Goal: Transaction & Acquisition: Purchase product/service

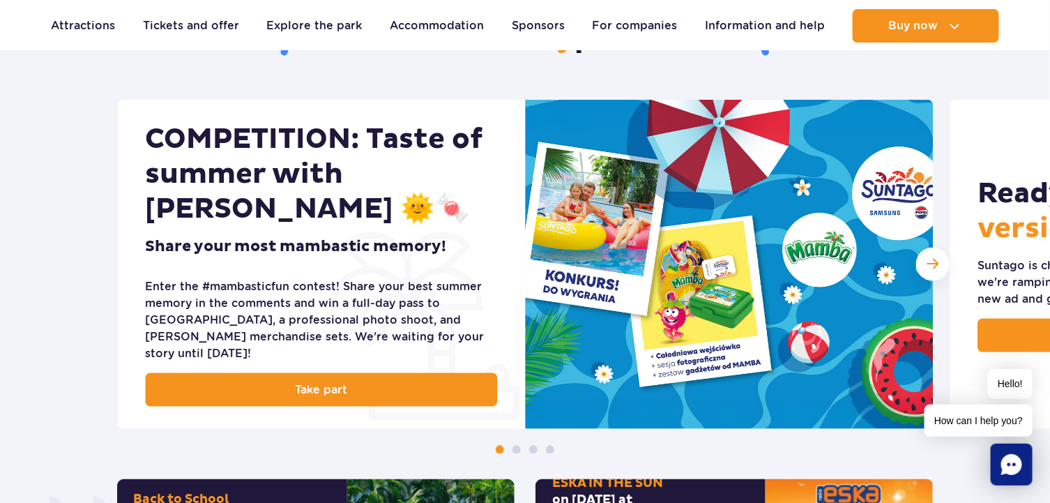
scroll to position [549, 0]
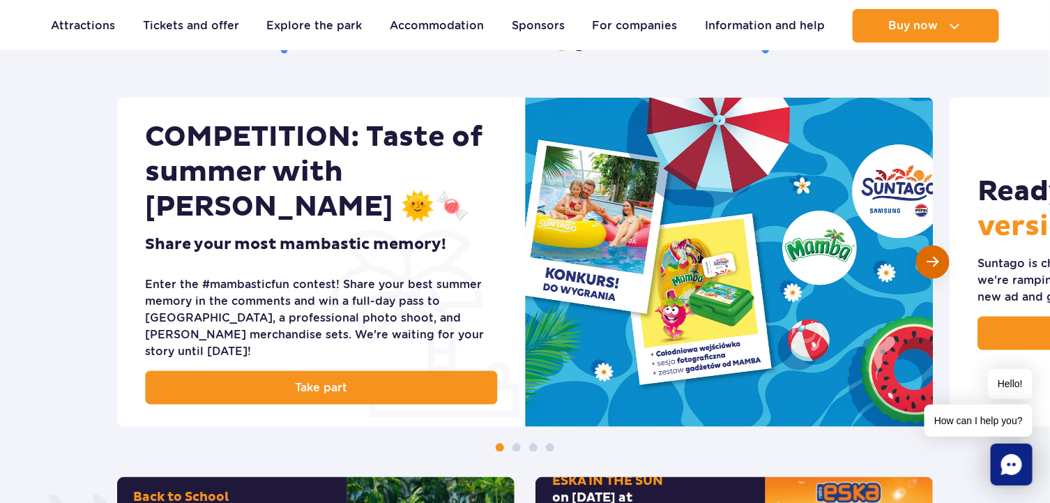
click at [929, 256] on span "Next slide" at bounding box center [933, 261] width 12 height 13
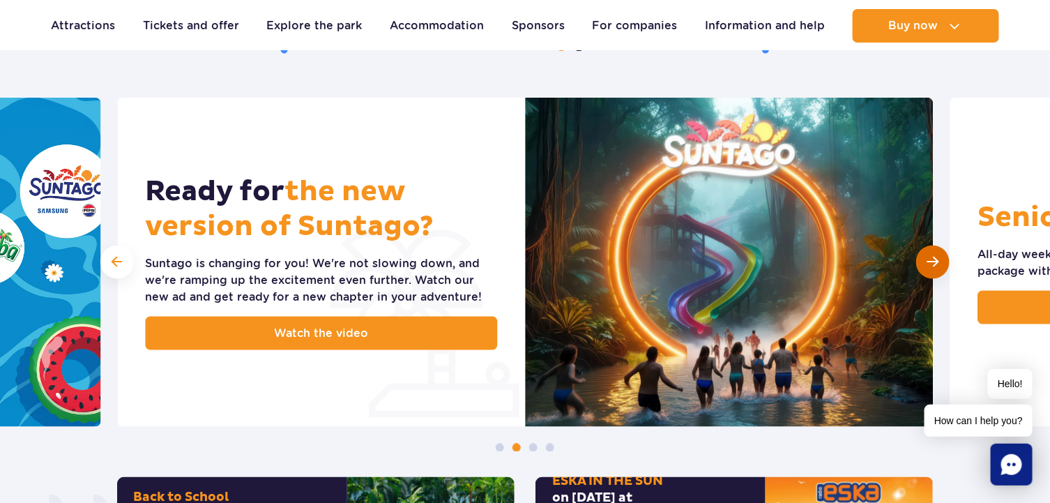
click at [929, 256] on span "Next slide" at bounding box center [933, 261] width 12 height 13
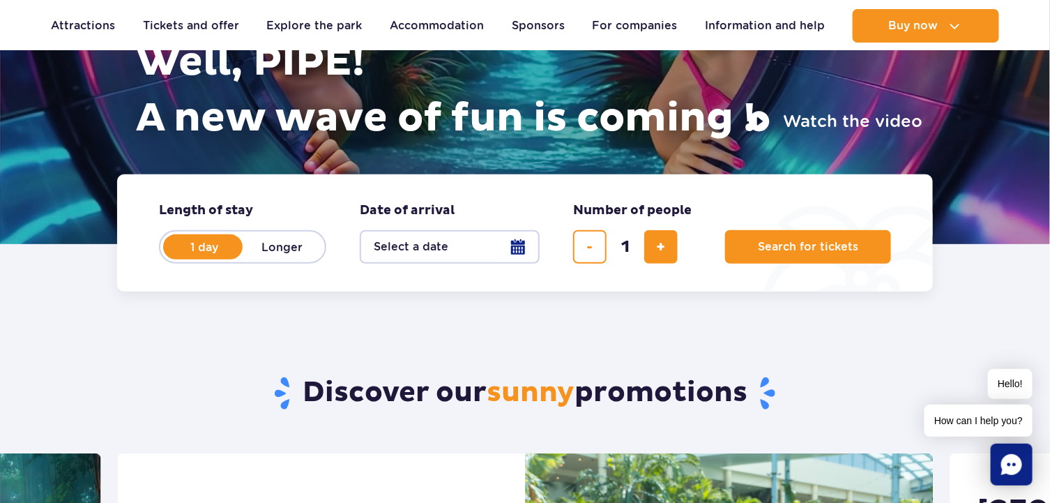
scroll to position [195, 0]
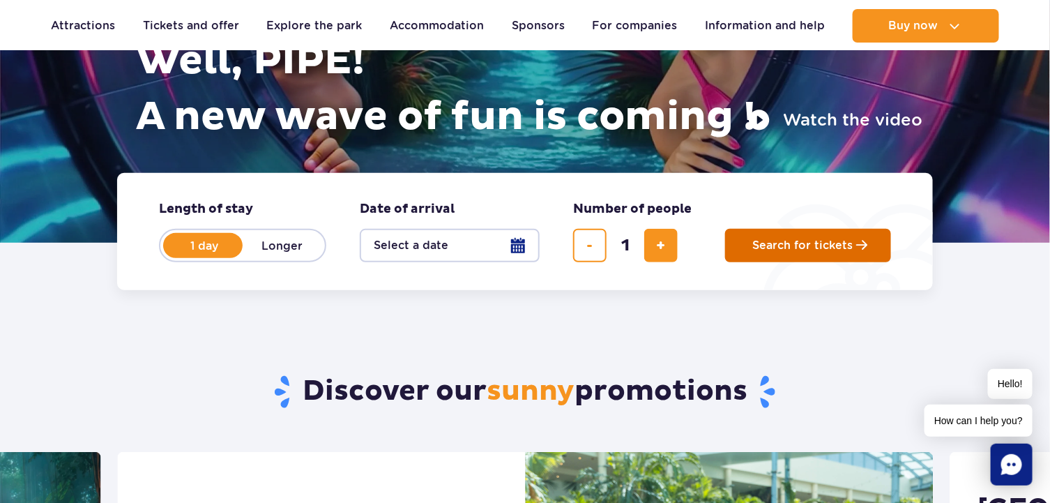
click at [750, 251] on button "Search for tickets" at bounding box center [808, 245] width 166 height 33
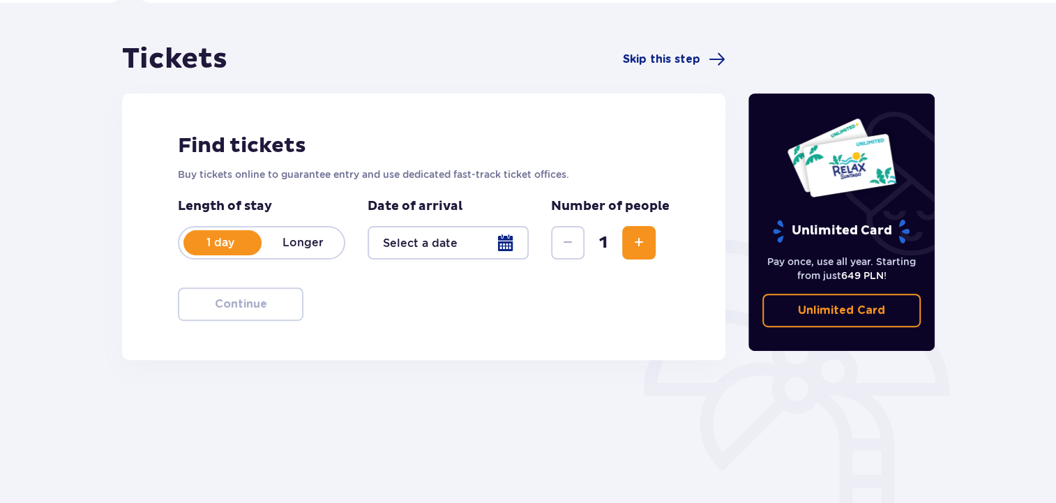
scroll to position [113, 0]
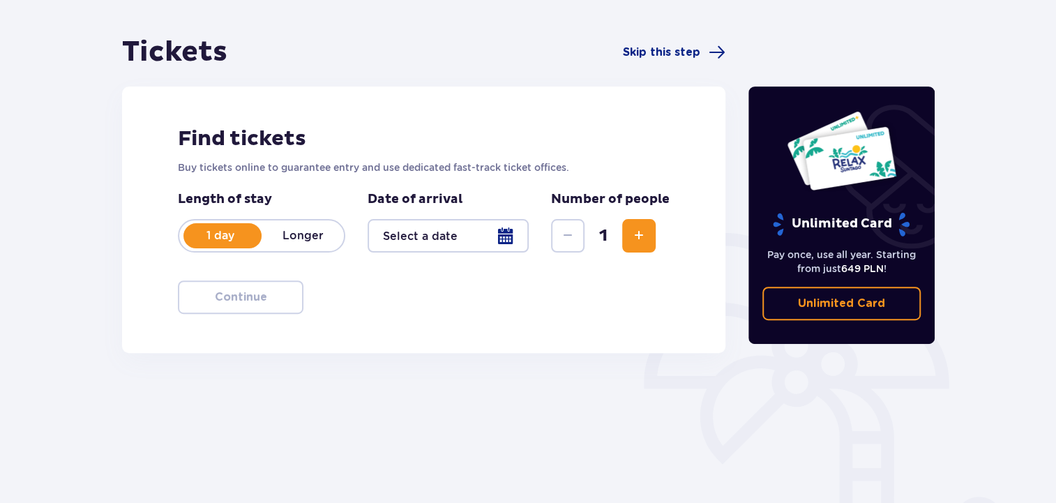
click at [241, 236] on p "1 day" at bounding box center [220, 235] width 82 height 15
click at [228, 234] on font "1 day" at bounding box center [220, 235] width 28 height 13
click at [505, 239] on div at bounding box center [447, 235] width 161 height 33
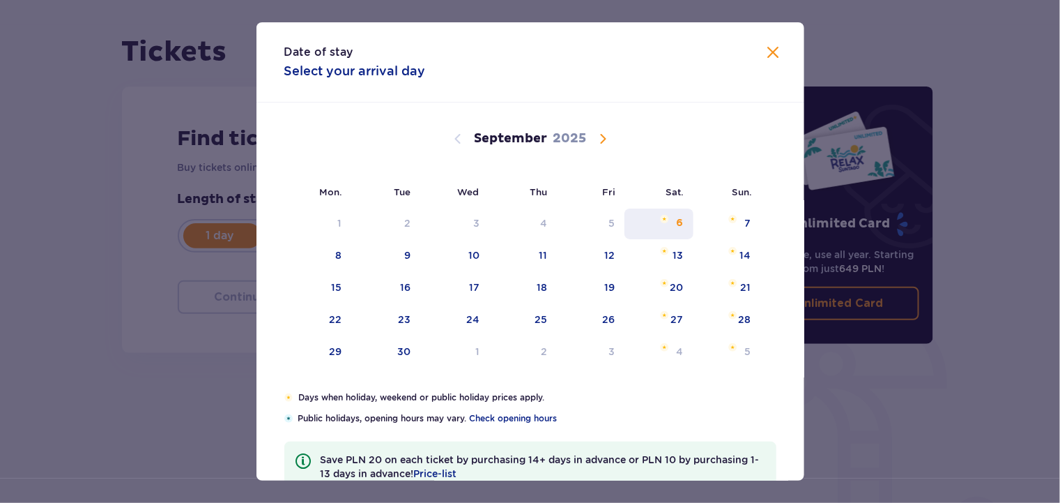
click at [671, 222] on div "6" at bounding box center [659, 223] width 69 height 31
type input "06.09.25"
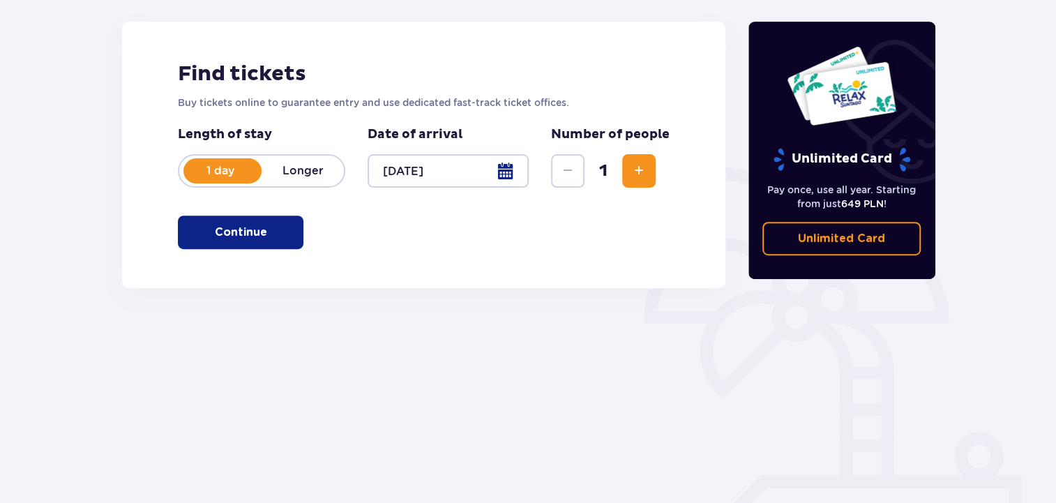
scroll to position [207, 0]
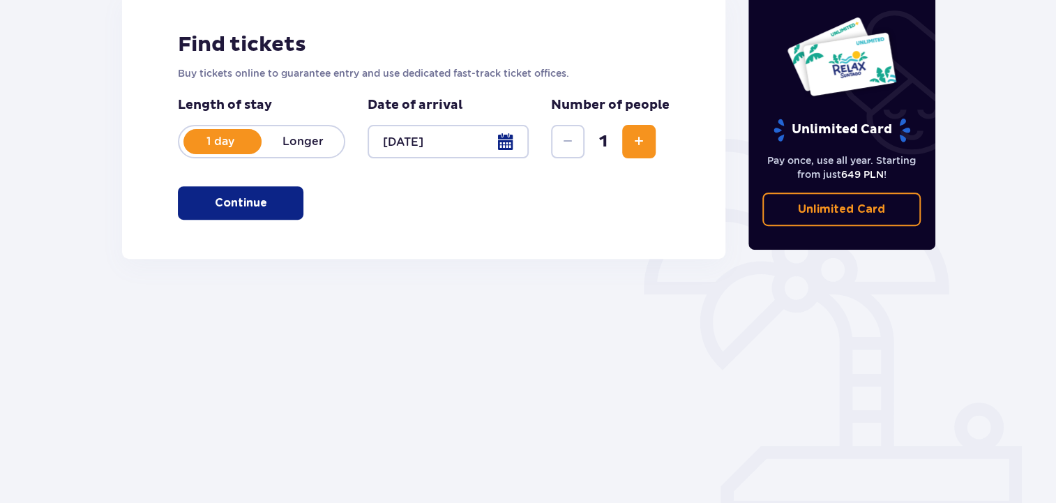
click at [261, 207] on span "button" at bounding box center [269, 203] width 17 height 17
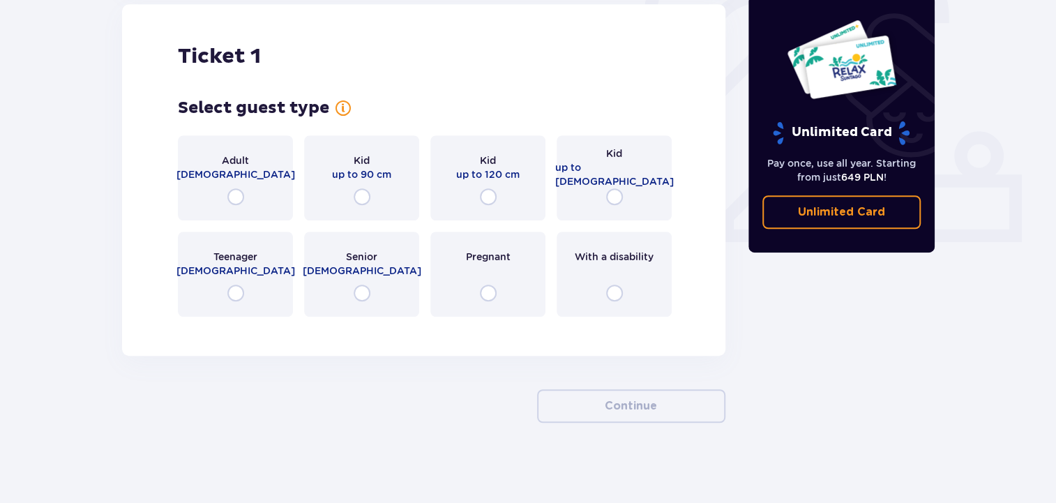
scroll to position [481, 0]
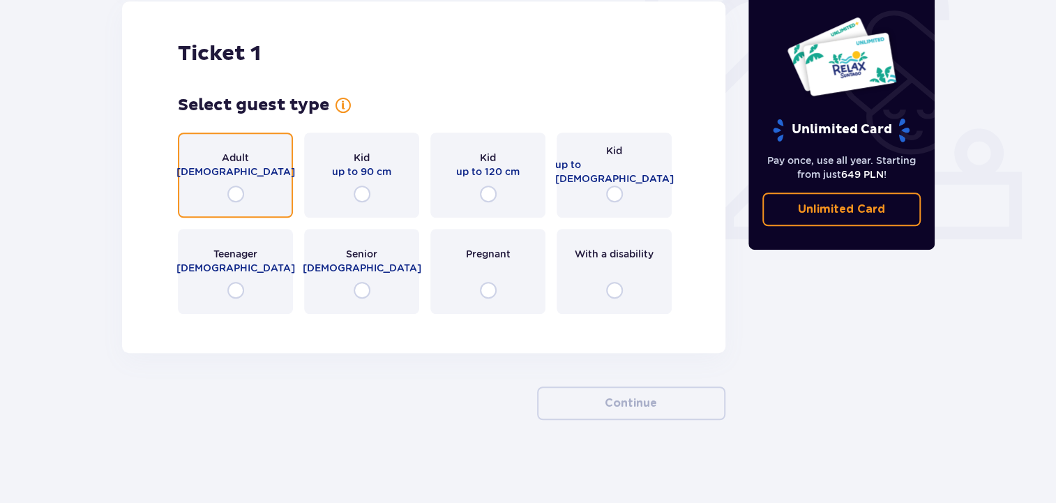
click at [233, 190] on input "radio" at bounding box center [235, 193] width 17 height 17
radio input "true"
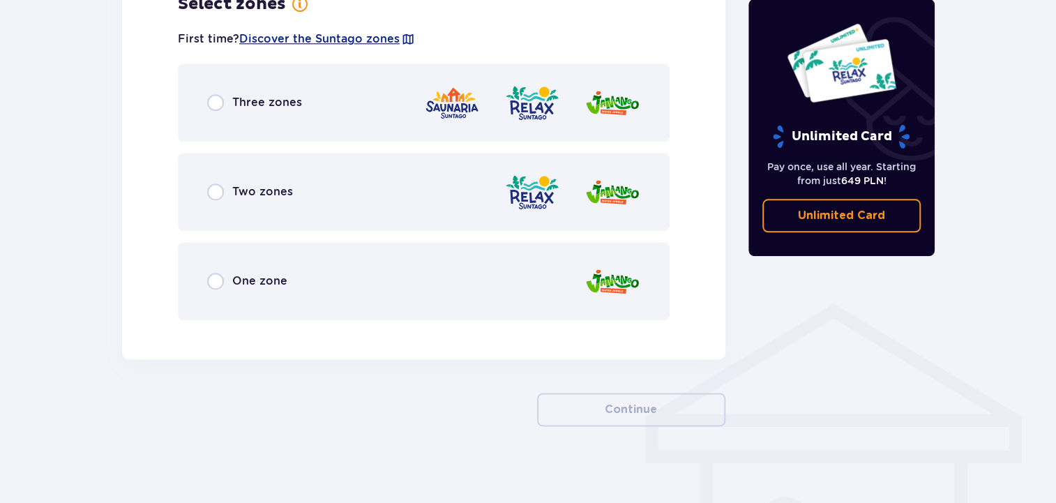
scroll to position [833, 0]
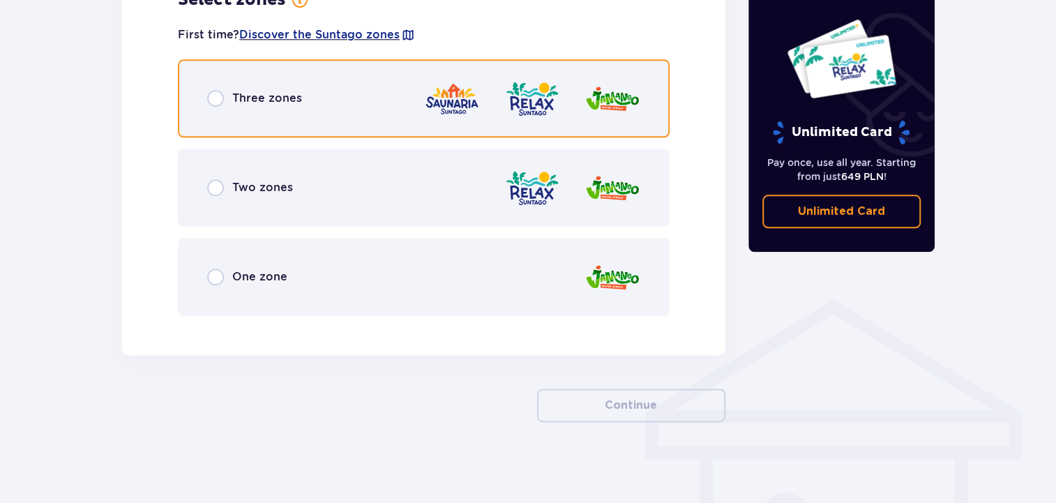
click at [217, 93] on input "radio" at bounding box center [215, 98] width 17 height 17
radio input "true"
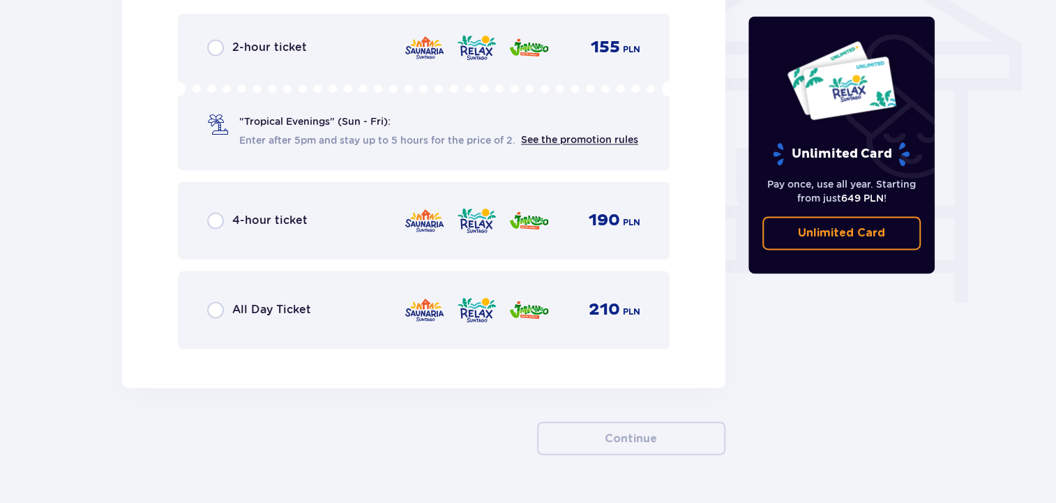
scroll to position [1203, 0]
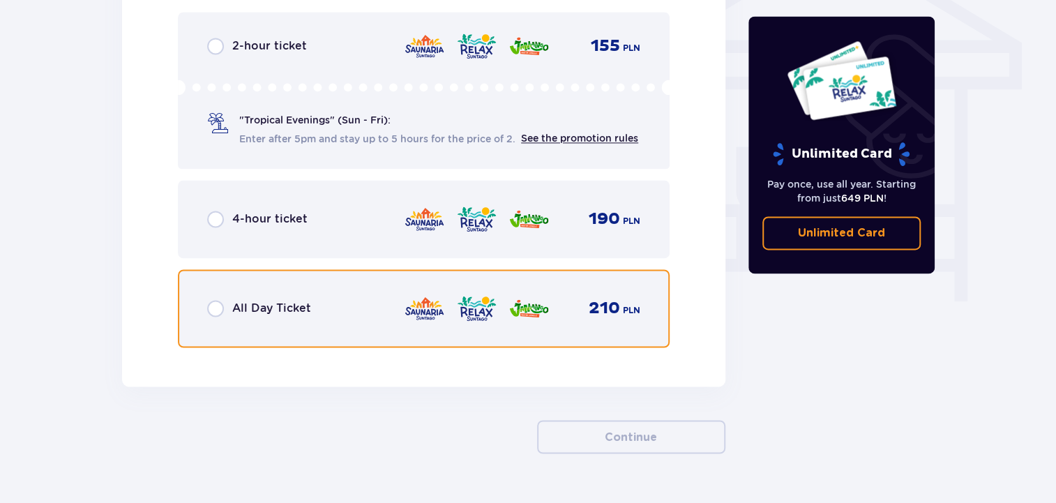
click at [213, 317] on input "radio" at bounding box center [215, 308] width 17 height 17
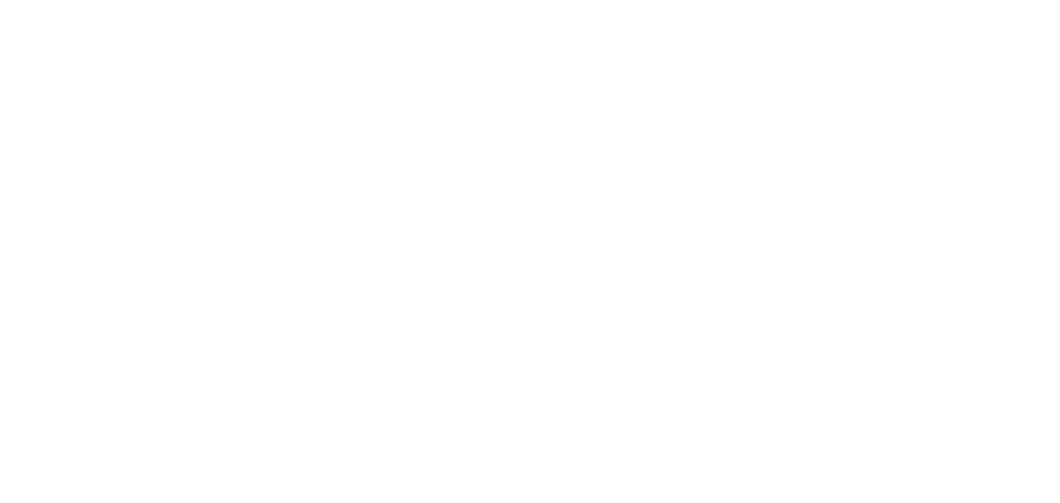
scroll to position [0, 0]
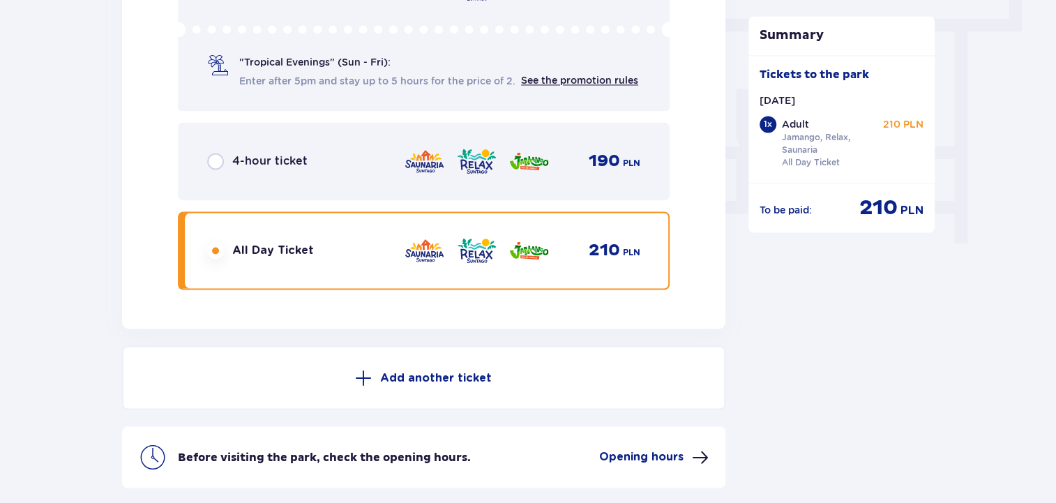
scroll to position [1392, 0]
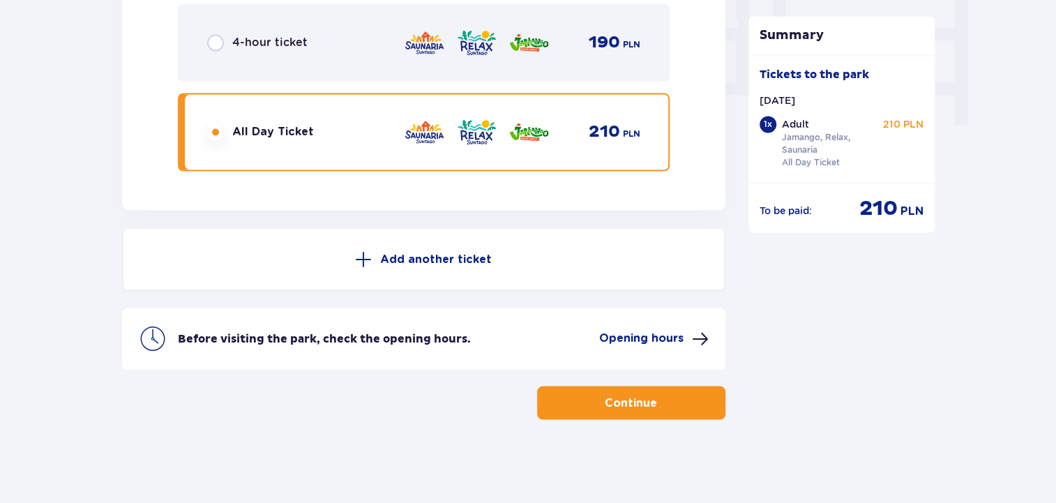
click at [621, 400] on font "Continue" at bounding box center [630, 402] width 52 height 11
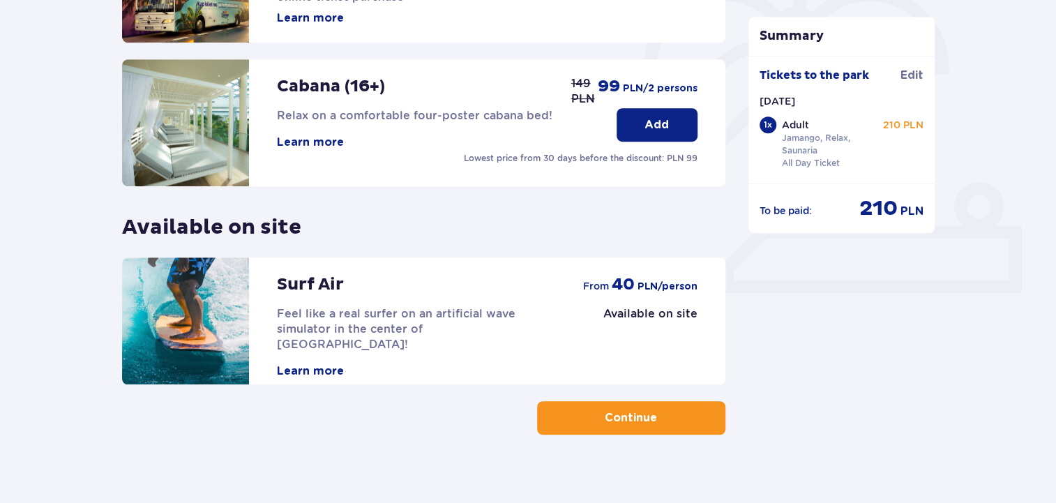
scroll to position [442, 0]
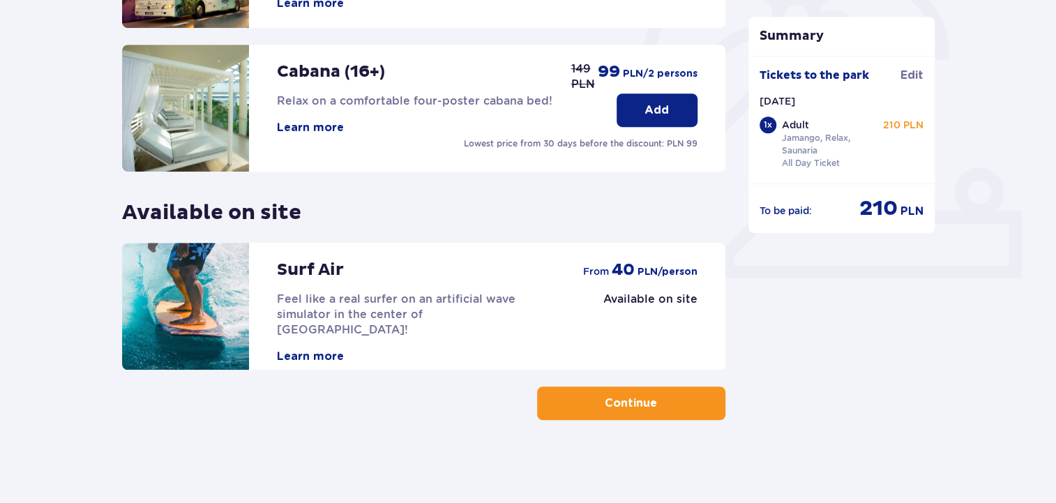
click at [621, 400] on font "Continue" at bounding box center [630, 402] width 52 height 11
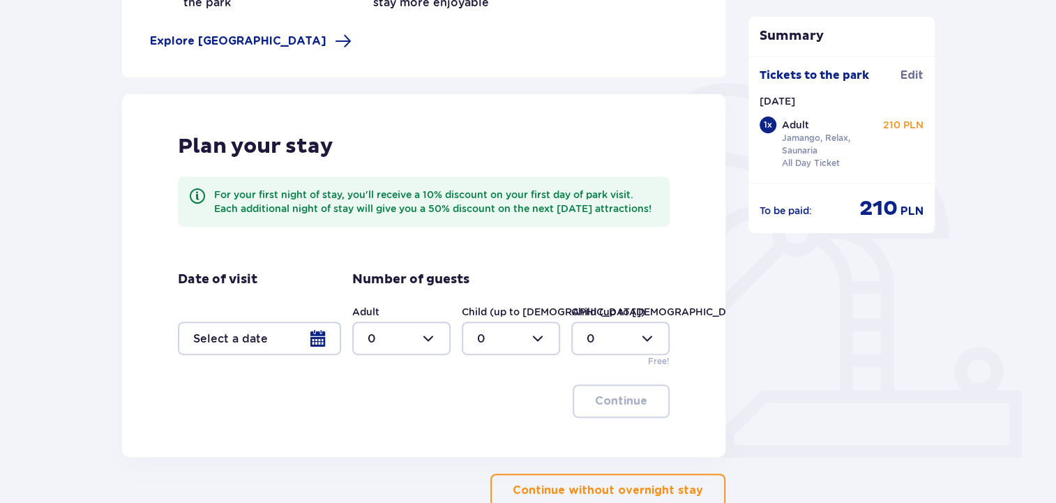
scroll to position [364, 0]
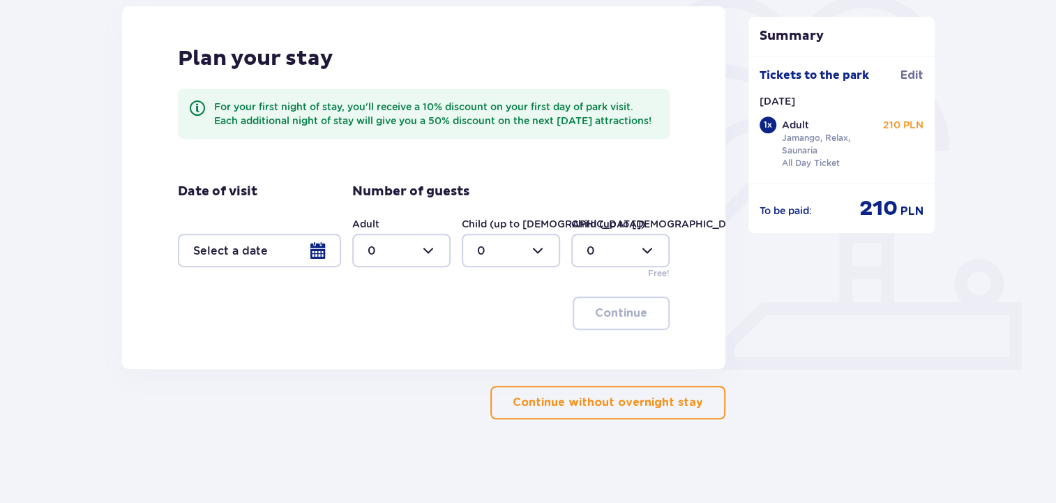
click at [607, 400] on font "Continue without overnight stay" at bounding box center [607, 402] width 190 height 11
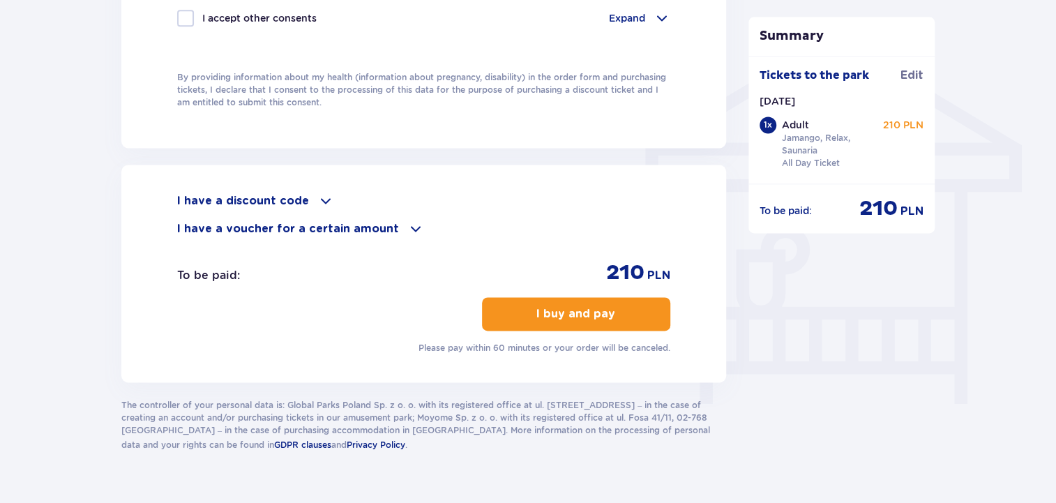
scroll to position [1102, 0]
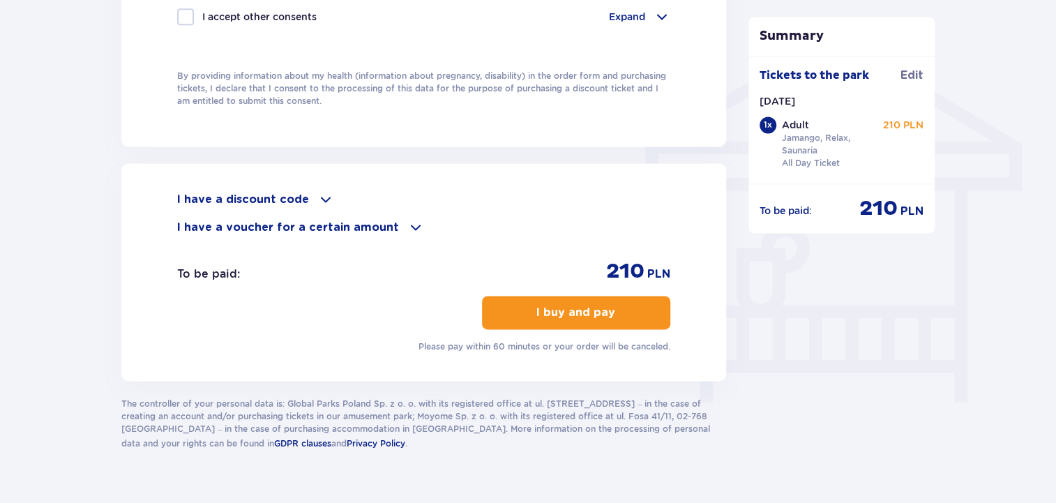
click at [312, 185] on div "I have a discount code Apply I have a voucher for a certain amount Apply To be …" at bounding box center [423, 272] width 604 height 218
click at [319, 194] on span at bounding box center [325, 199] width 17 height 17
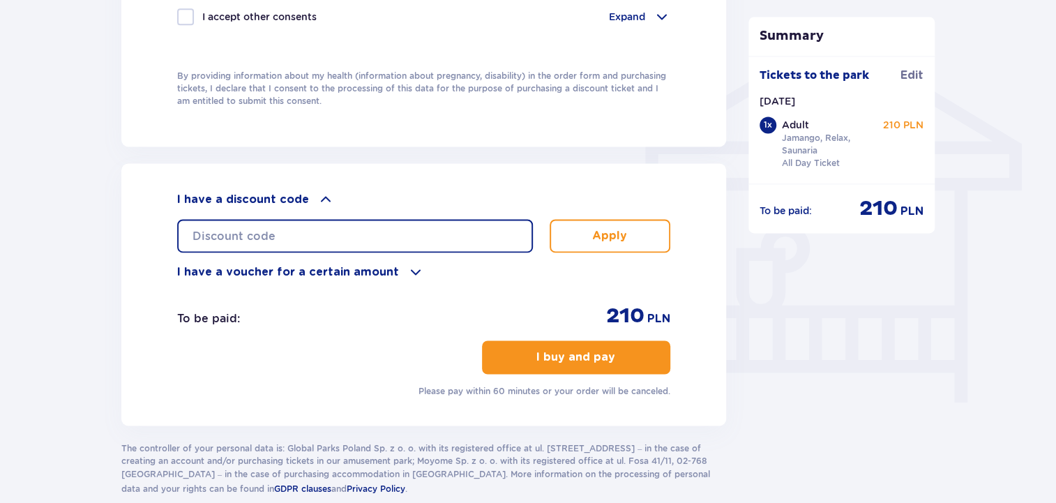
click at [299, 230] on input "text" at bounding box center [355, 235] width 356 height 33
paste input "no code needed"
type input "no code needed"
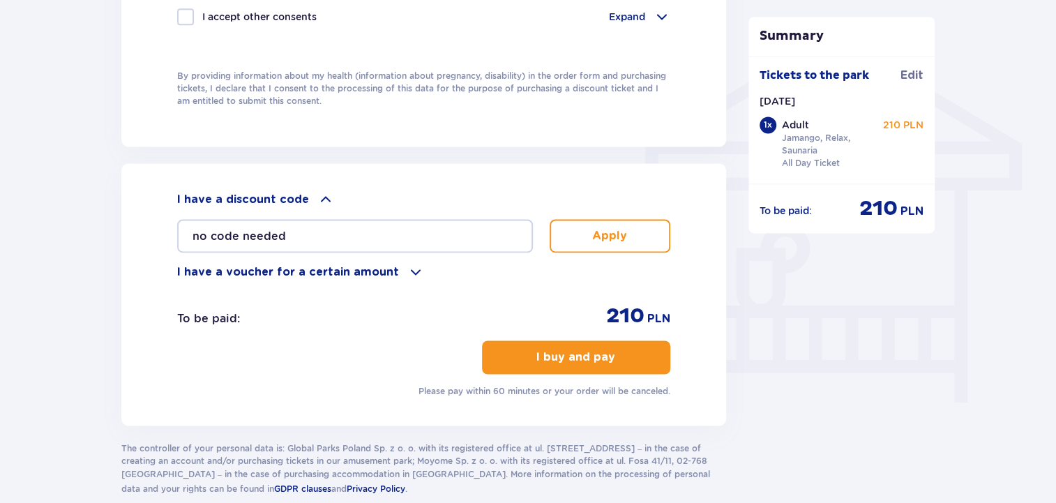
click at [583, 227] on button "Apply" at bounding box center [609, 235] width 121 height 33
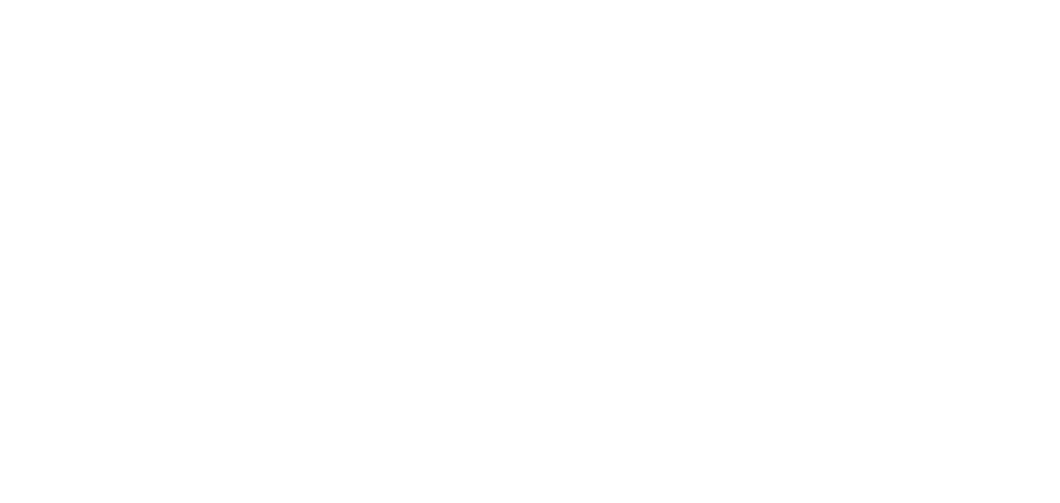
scroll to position [0, 0]
